Goal: Information Seeking & Learning: Find specific fact

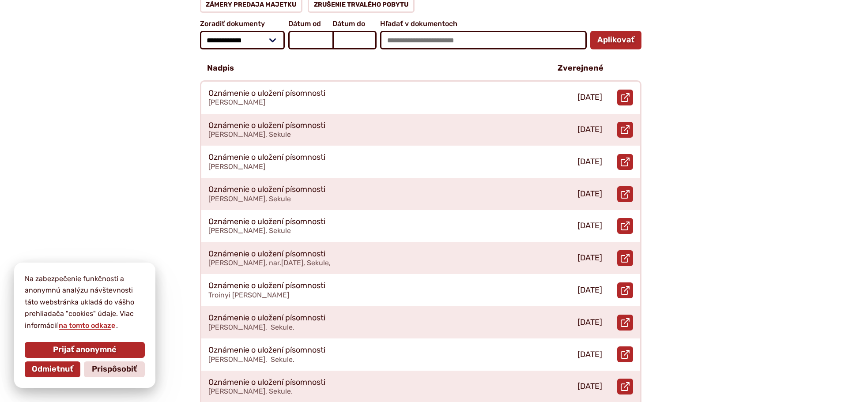
scroll to position [265, 0]
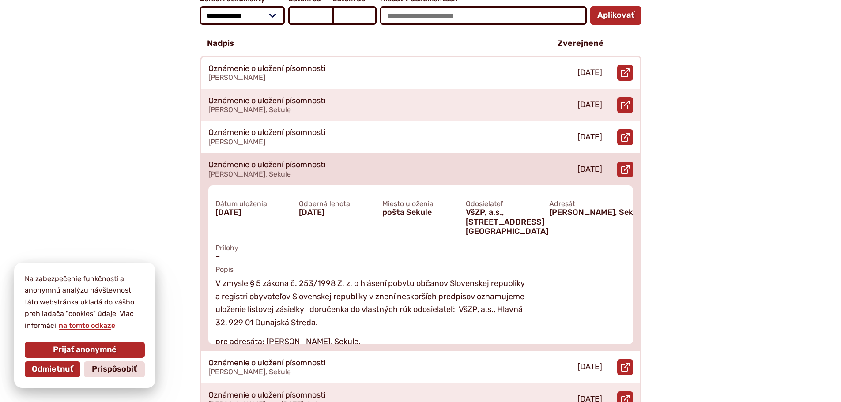
click at [294, 160] on p "Oznámenie o uložení písomnosti" at bounding box center [266, 165] width 117 height 10
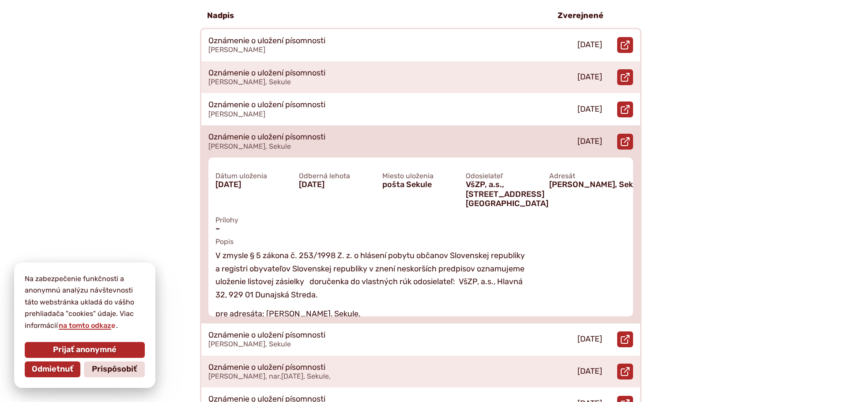
scroll to position [309, 0]
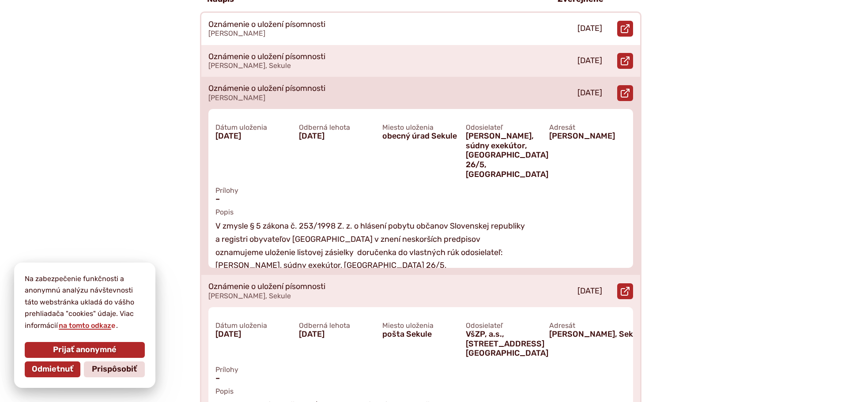
click at [235, 94] on span "[PERSON_NAME]" at bounding box center [236, 98] width 57 height 8
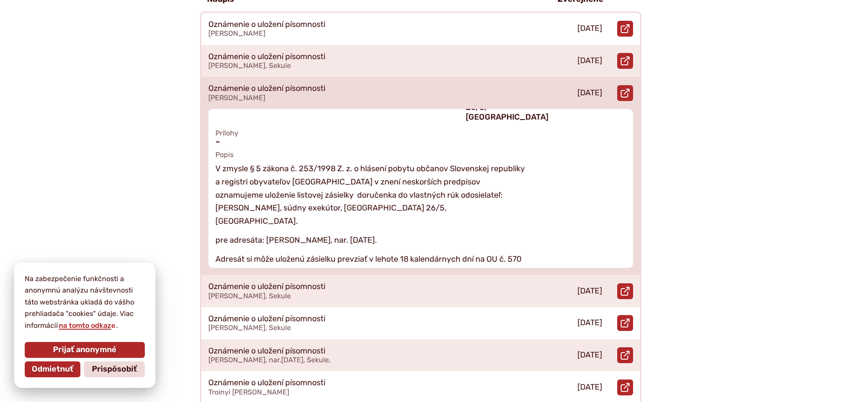
scroll to position [72, 0]
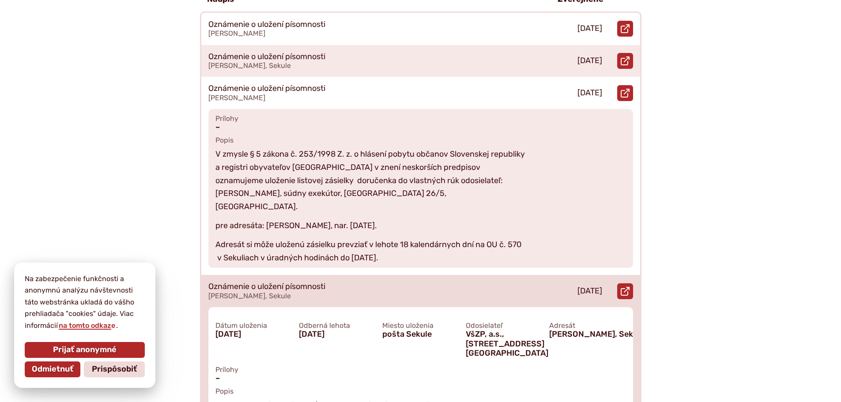
click at [273, 292] on p "[PERSON_NAME], Sekule" at bounding box center [372, 296] width 328 height 8
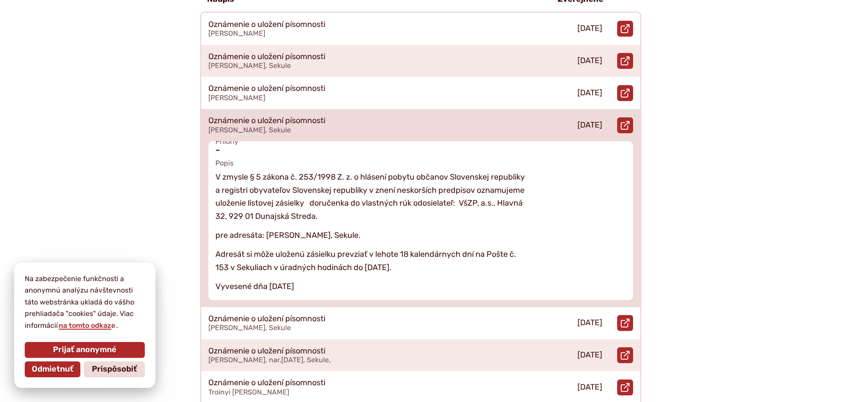
scroll to position [63, 0]
drag, startPoint x: 317, startPoint y: 276, endPoint x: 215, endPoint y: 166, distance: 150.0
click at [215, 166] on div "Dátum uloženia [DATE] Odberná lehota [DATE] Miesto uloženia pošta Sekule Odosie…" at bounding box center [420, 220] width 425 height 159
copy div "V zmysle § 5 zákona č. 253/1998 Z. z. o hlásení pobytu občanov Slovenskej repub…"
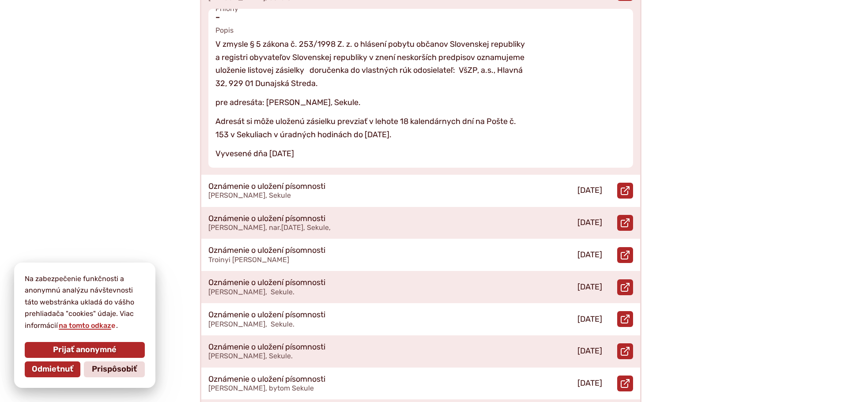
click at [148, 123] on div "**********" at bounding box center [421, 102] width 602 height 741
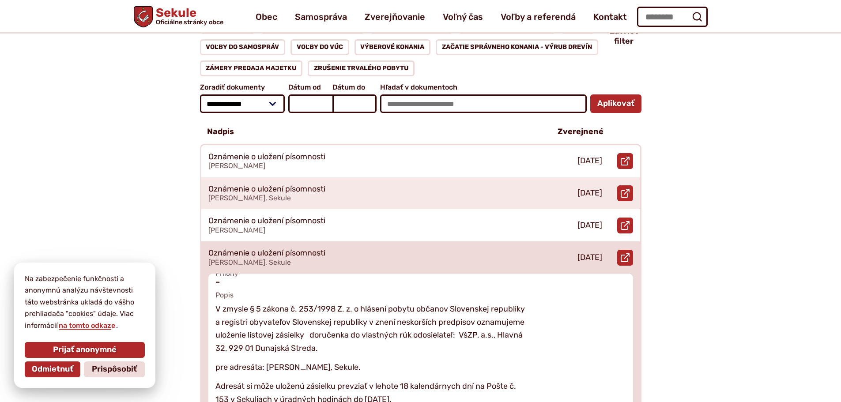
click at [259, 334] on p "V zmysle § 5 zákona č. 253/1998 Z. z. o hlásení pobytu občanov Slovenskej repub…" at bounding box center [373, 329] width 314 height 53
click at [280, 291] on span "Popis" at bounding box center [421, 295] width 411 height 8
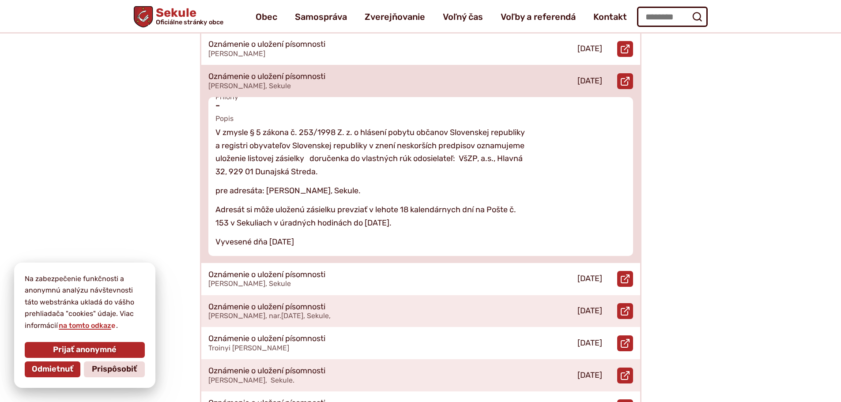
scroll to position [0, 0]
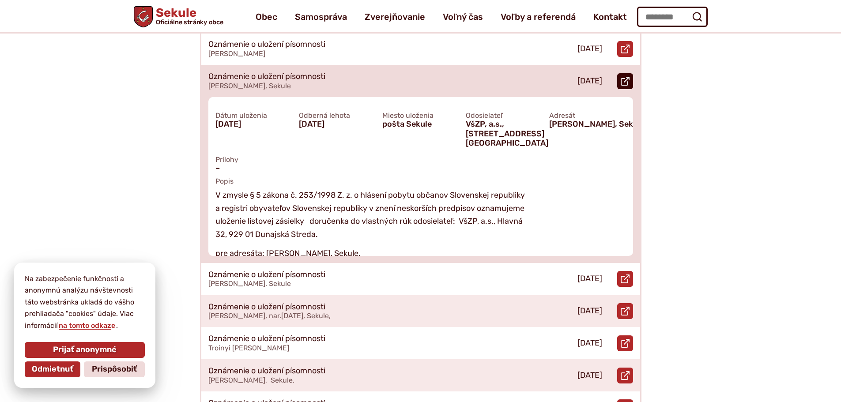
click at [622, 77] on icon at bounding box center [625, 81] width 9 height 9
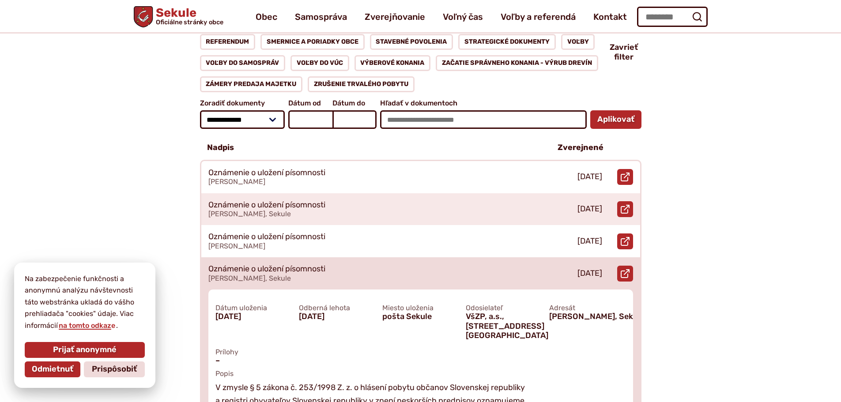
scroll to position [133, 0]
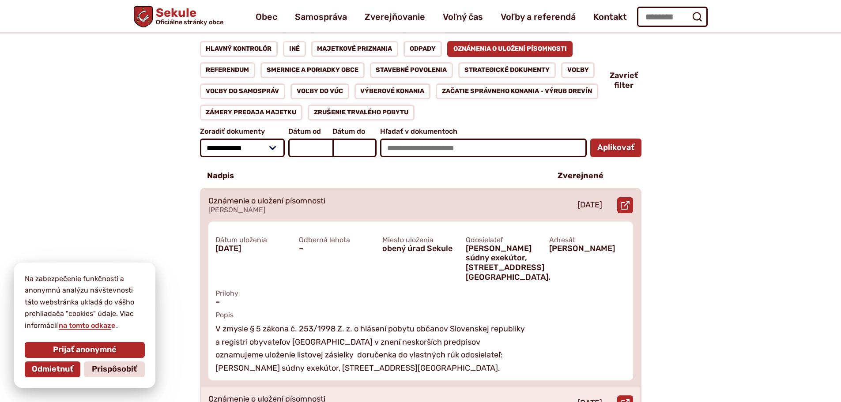
click at [256, 206] on p "[PERSON_NAME]" at bounding box center [372, 210] width 328 height 8
